Goal: Navigation & Orientation: Find specific page/section

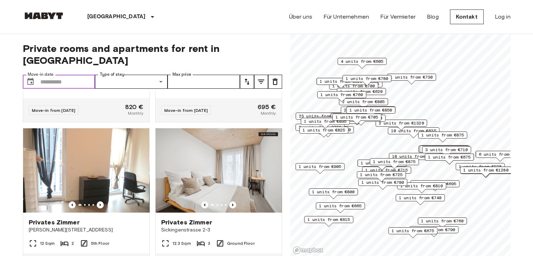
scroll to position [596, 0]
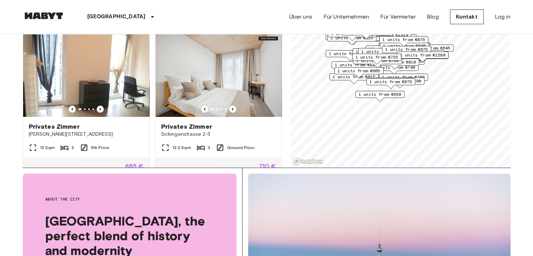
scroll to position [140, 0]
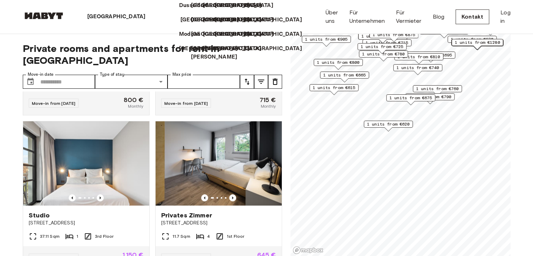
click at [180, 24] on p "[GEOGRAPHIC_DATA]" at bounding box center [209, 20] width 58 height 8
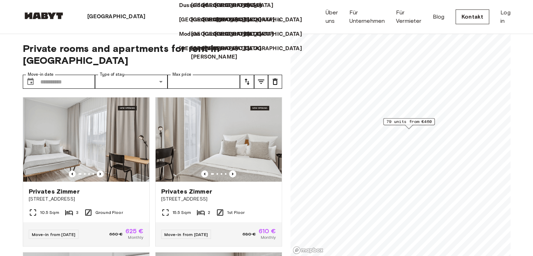
click at [216, 24] on p "[GEOGRAPHIC_DATA]" at bounding box center [245, 20] width 58 height 8
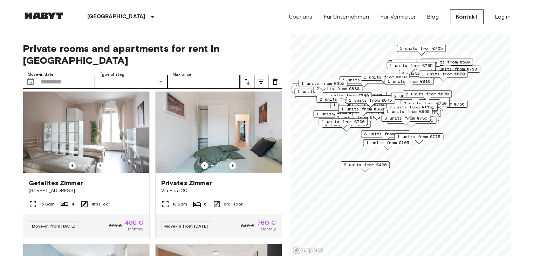
scroll to position [175, 0]
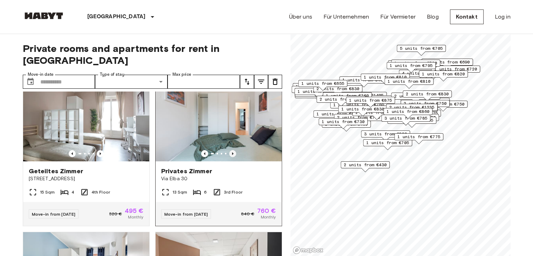
click at [229, 150] on icon "Previous image" at bounding box center [232, 153] width 7 height 7
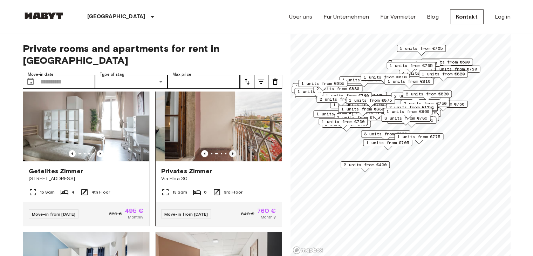
click at [229, 150] on icon "Previous image" at bounding box center [232, 153] width 7 height 7
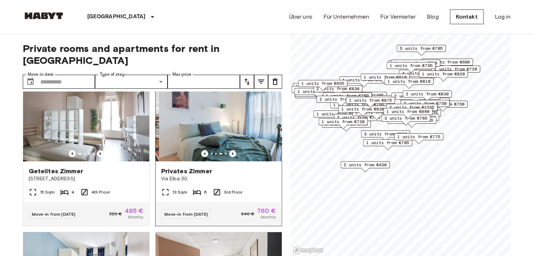
click at [229, 150] on icon "Previous image" at bounding box center [232, 153] width 7 height 7
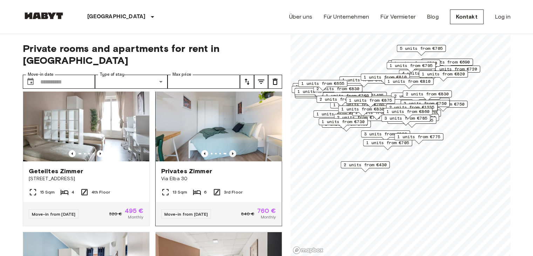
click at [229, 150] on icon "Previous image" at bounding box center [232, 153] width 7 height 7
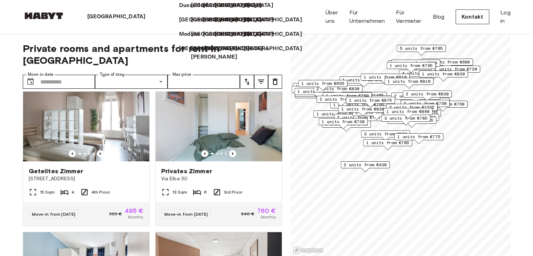
click at [204, 53] on p "[GEOGRAPHIC_DATA]" at bounding box center [233, 48] width 58 height 8
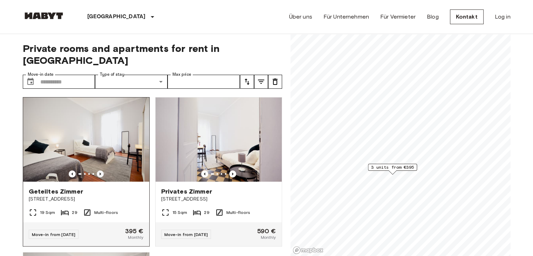
click at [97, 170] on icon "Previous image" at bounding box center [100, 173] width 7 height 7
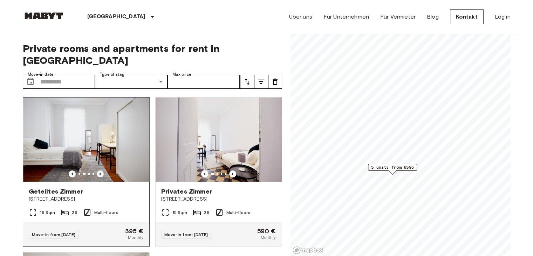
click at [97, 170] on icon "Previous image" at bounding box center [100, 173] width 7 height 7
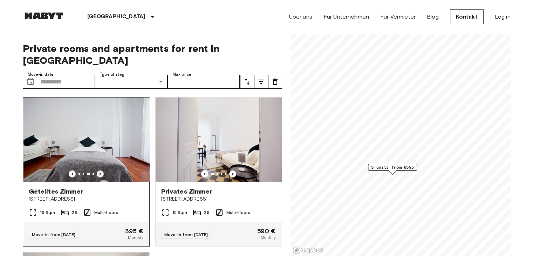
click at [97, 170] on icon "Previous image" at bounding box center [100, 173] width 7 height 7
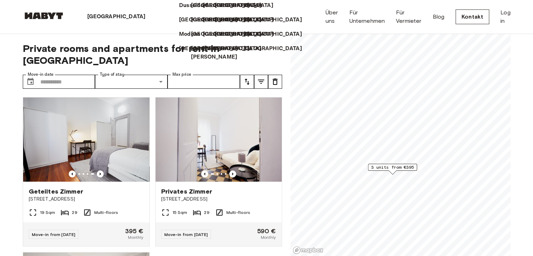
click at [148, 17] on icon at bounding box center [148, 17] width 0 height 0
click at [180, 24] on p "[GEOGRAPHIC_DATA]" at bounding box center [209, 20] width 58 height 8
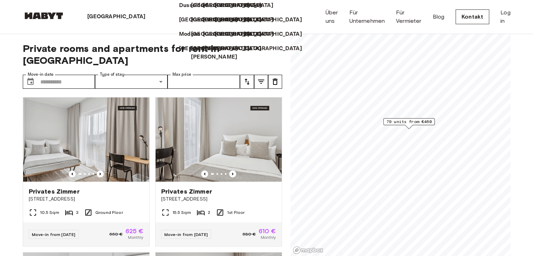
click at [179, 39] on div "Modena" at bounding box center [185, 31] width 12 height 14
click at [180, 24] on p "[GEOGRAPHIC_DATA]" at bounding box center [209, 20] width 58 height 8
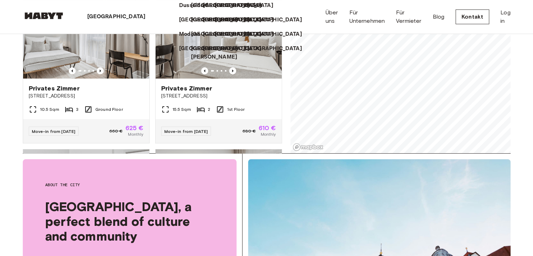
scroll to position [105, 0]
